Goal: Information Seeking & Learning: Learn about a topic

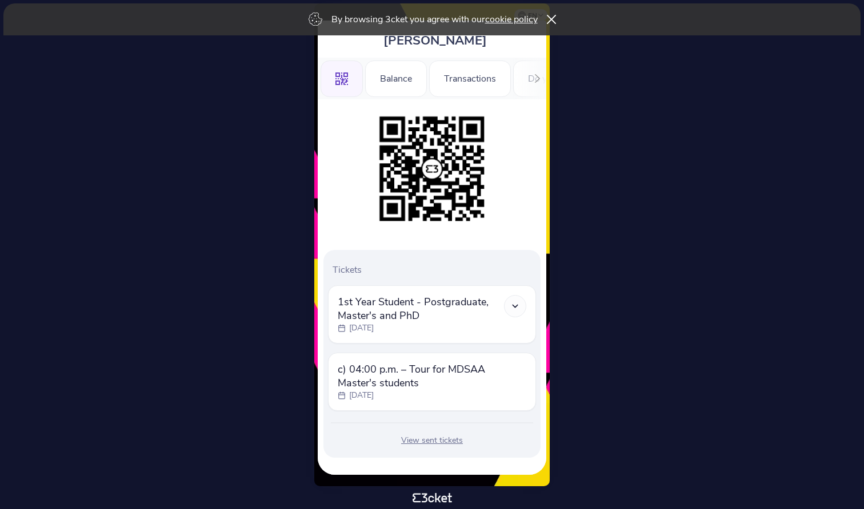
scroll to position [71, 0]
click at [515, 306] on icon at bounding box center [515, 307] width 10 height 10
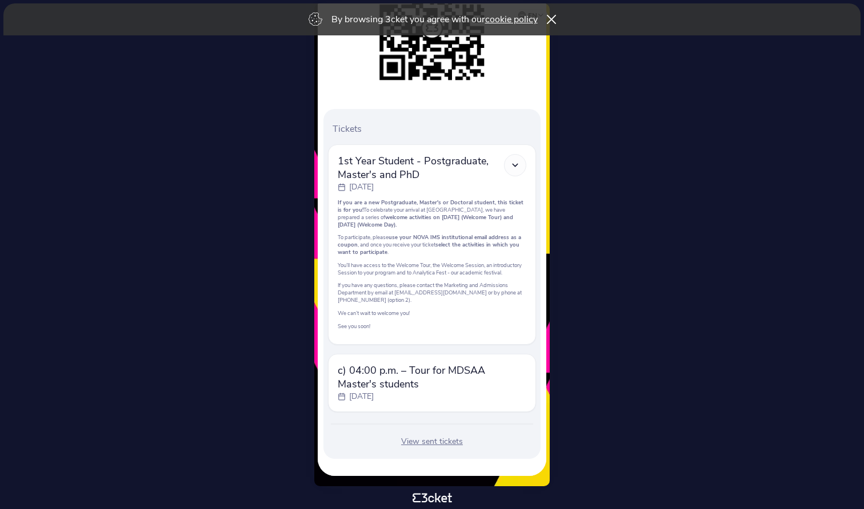
scroll to position [215, 0]
click at [515, 166] on icon at bounding box center [515, 164] width 10 height 10
click at [521, 385] on span "c) 04:00 p.m. – Tour for MDSAA Master's students" at bounding box center [432, 376] width 188 height 27
click at [509, 163] on div at bounding box center [515, 164] width 22 height 22
click at [515, 156] on div at bounding box center [515, 164] width 22 height 22
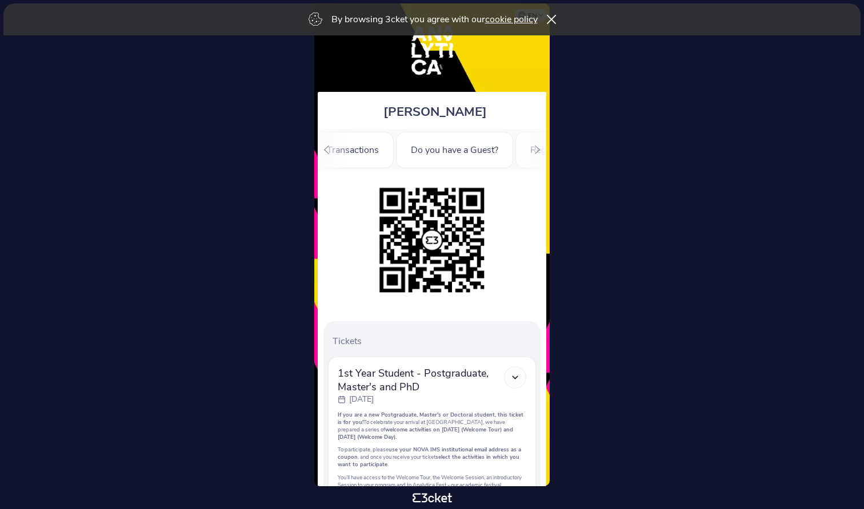
scroll to position [0, 132]
click at [445, 154] on div "Do you have a Guest?" at bounding box center [438, 150] width 117 height 37
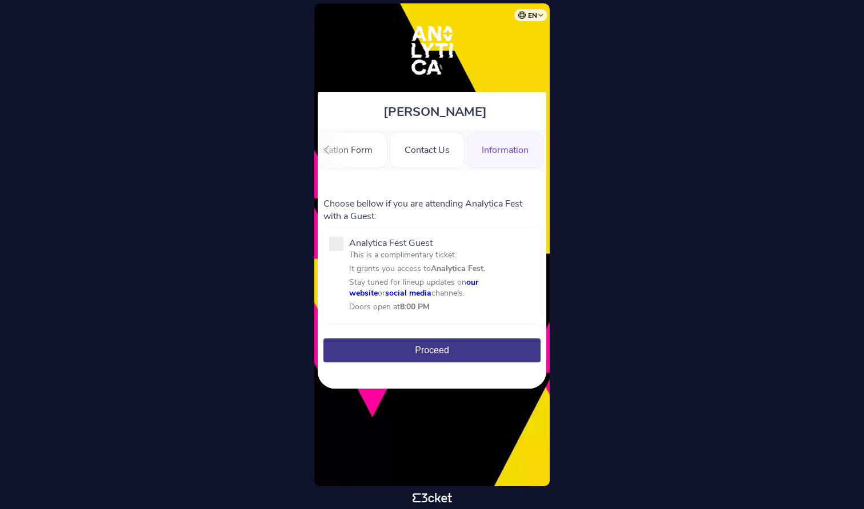
scroll to position [0, 350]
click at [489, 154] on div "Information" at bounding box center [505, 150] width 77 height 37
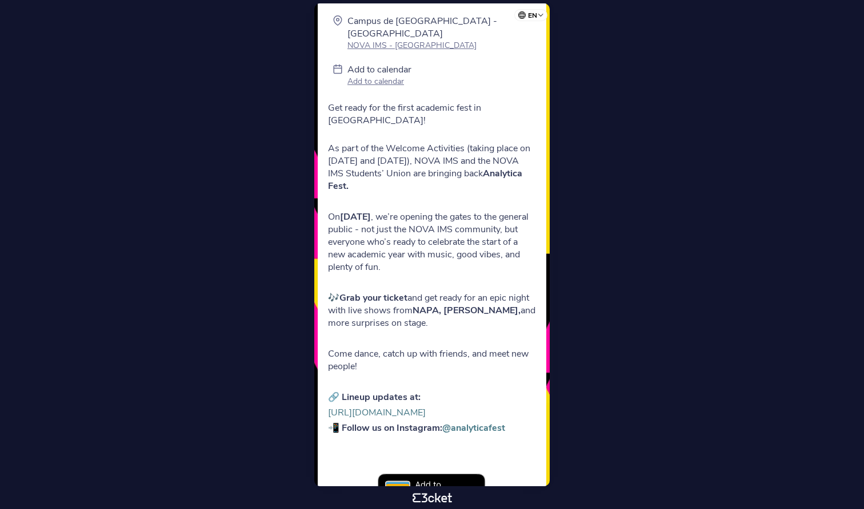
scroll to position [168, 0]
click at [425, 406] on link "https://www.novaims.unl.pt/en/here-now/events/analytica-fest-2025/" at bounding box center [377, 412] width 98 height 13
